Goal: Ask a question: Ask a question

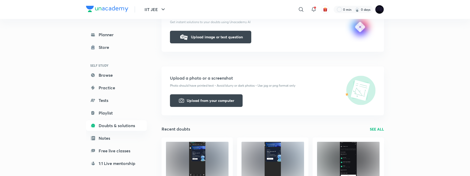
scroll to position [94, 0]
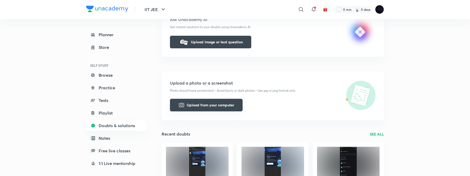
click at [224, 105] on button "Upload from your computer" at bounding box center [206, 105] width 73 height 13
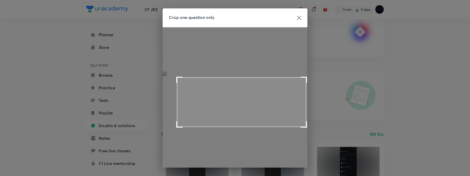
click at [305, 127] on span at bounding box center [304, 124] width 6 height 6
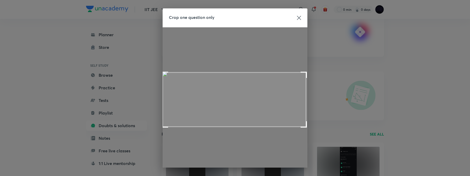
click at [167, 73] on span at bounding box center [165, 75] width 6 height 6
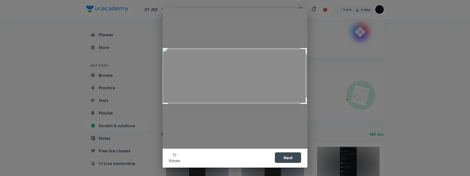
click at [291, 156] on button "Next" at bounding box center [288, 157] width 26 height 10
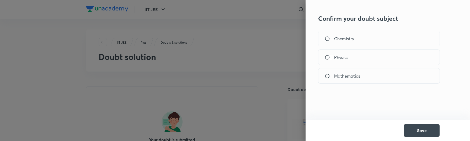
click at [328, 55] on input "Physics" at bounding box center [329, 57] width 9 height 5
radio input "true"
click at [429, 130] on button "Save" at bounding box center [422, 129] width 36 height 13
